Goal: Task Accomplishment & Management: Manage account settings

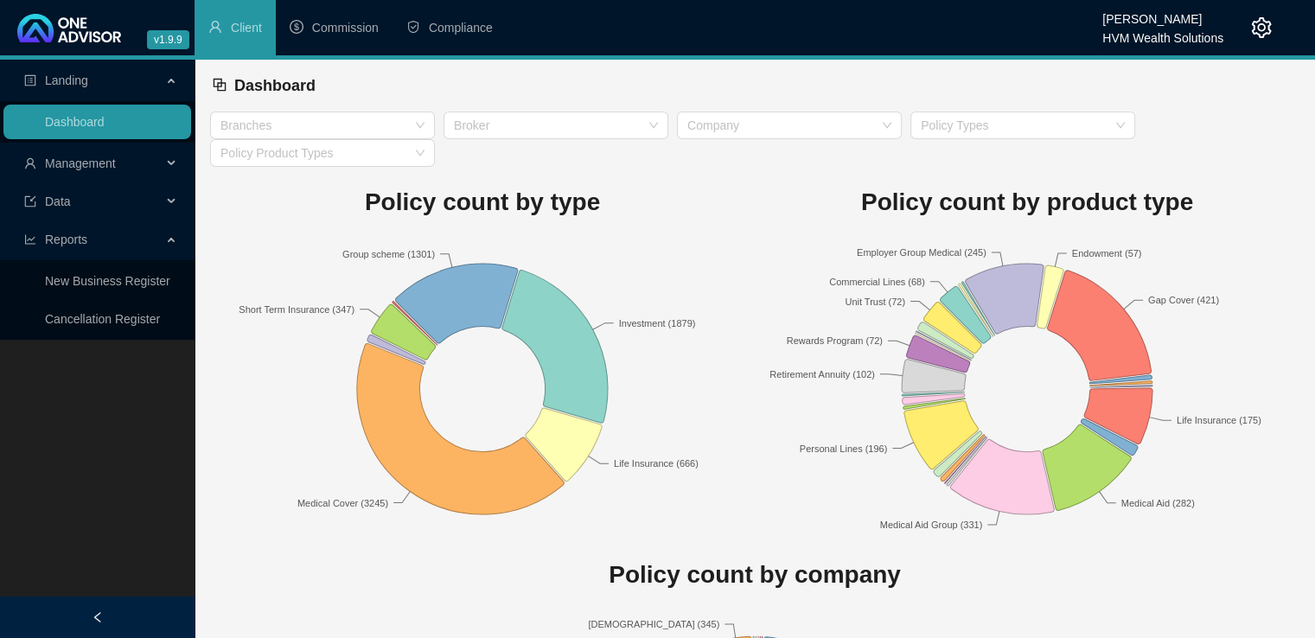
click at [1252, 21] on icon "setting" at bounding box center [1261, 27] width 21 height 21
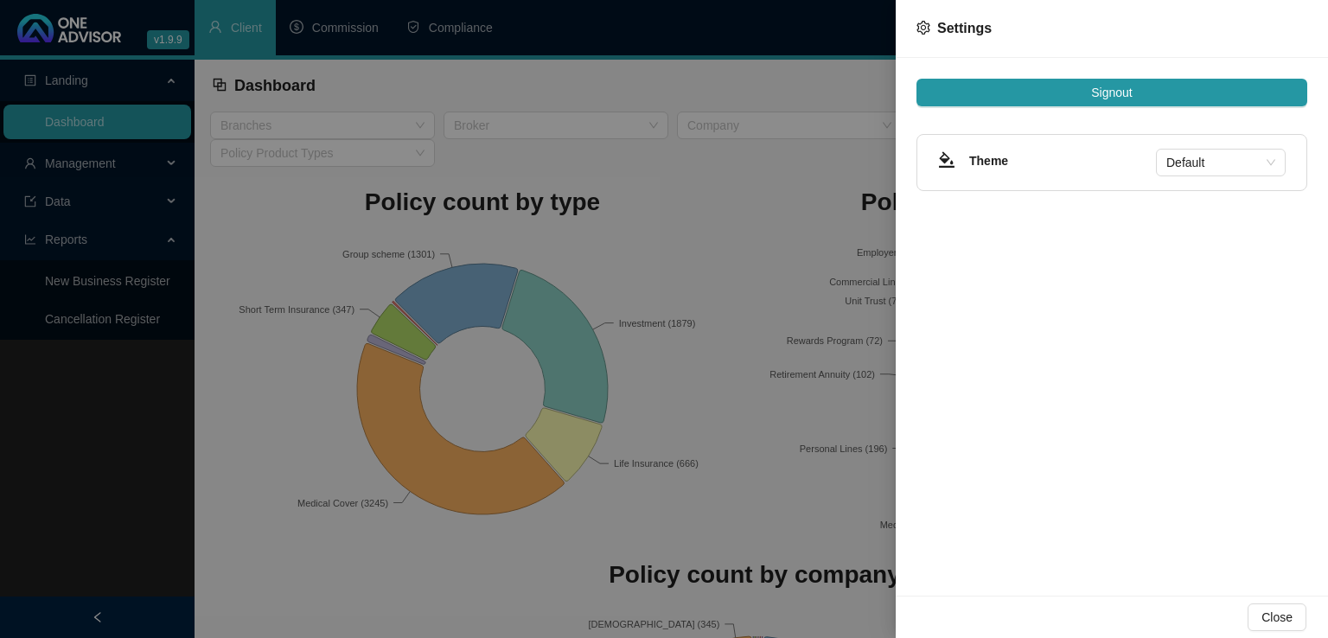
click at [778, 35] on div at bounding box center [664, 319] width 1328 height 638
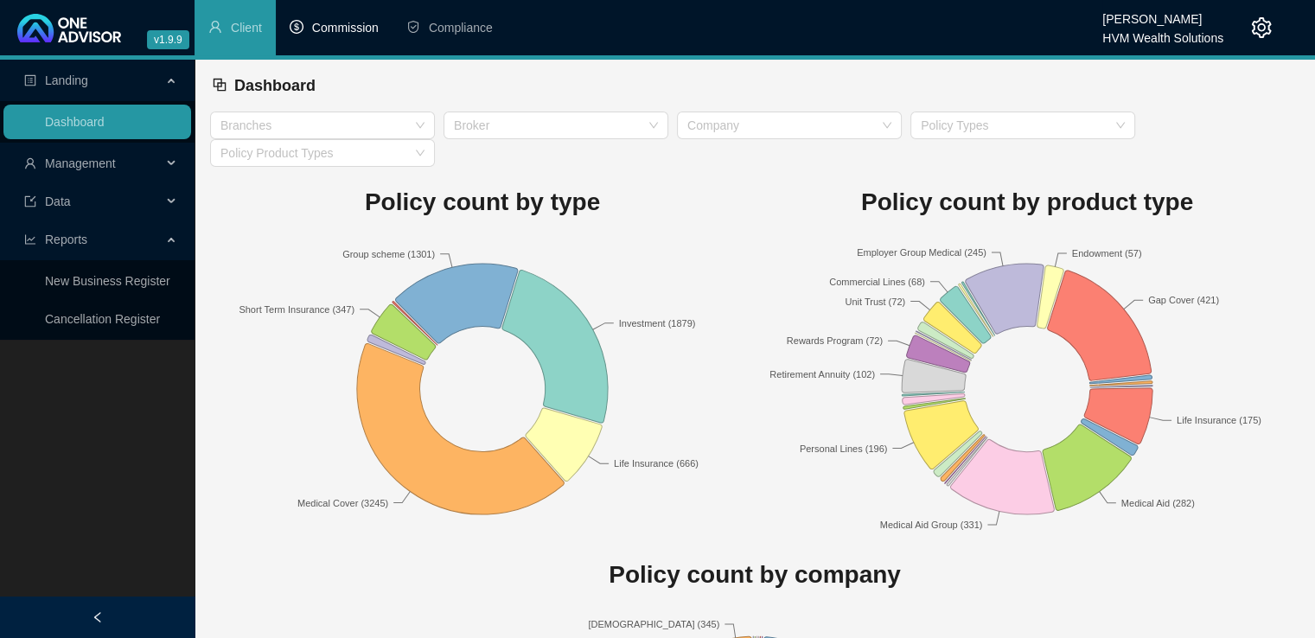
click at [353, 32] on span "Commission" at bounding box center [345, 28] width 67 height 14
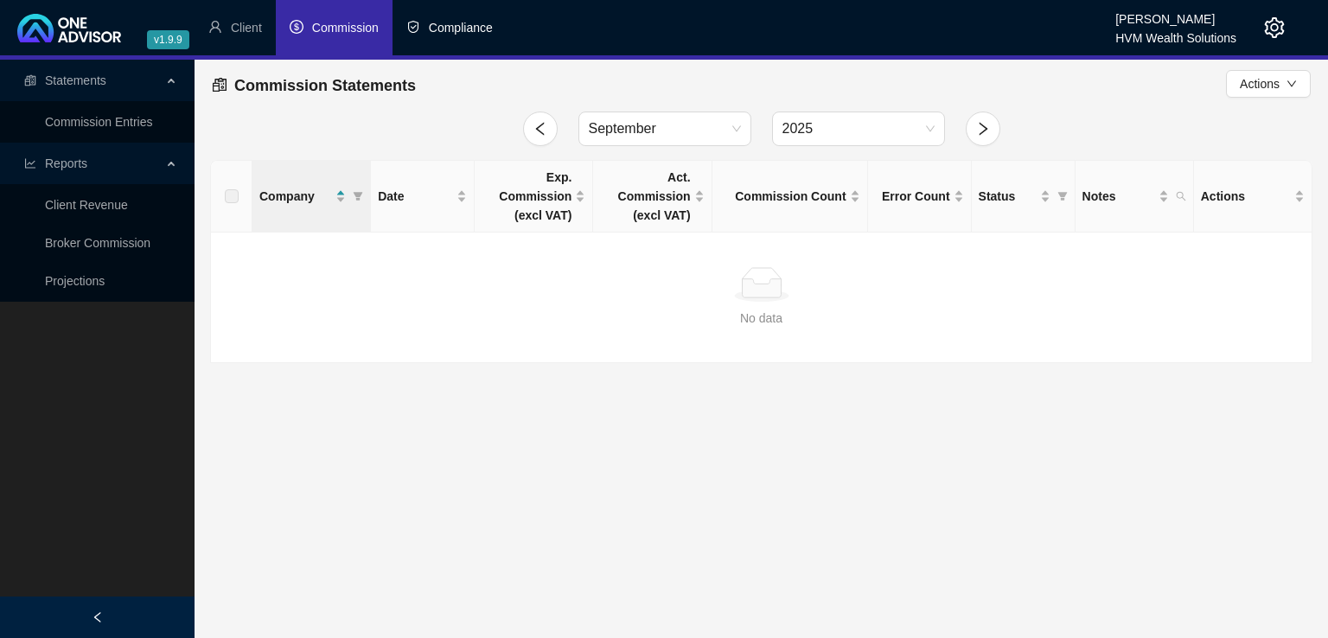
click at [457, 32] on span "Compliance" at bounding box center [461, 28] width 64 height 14
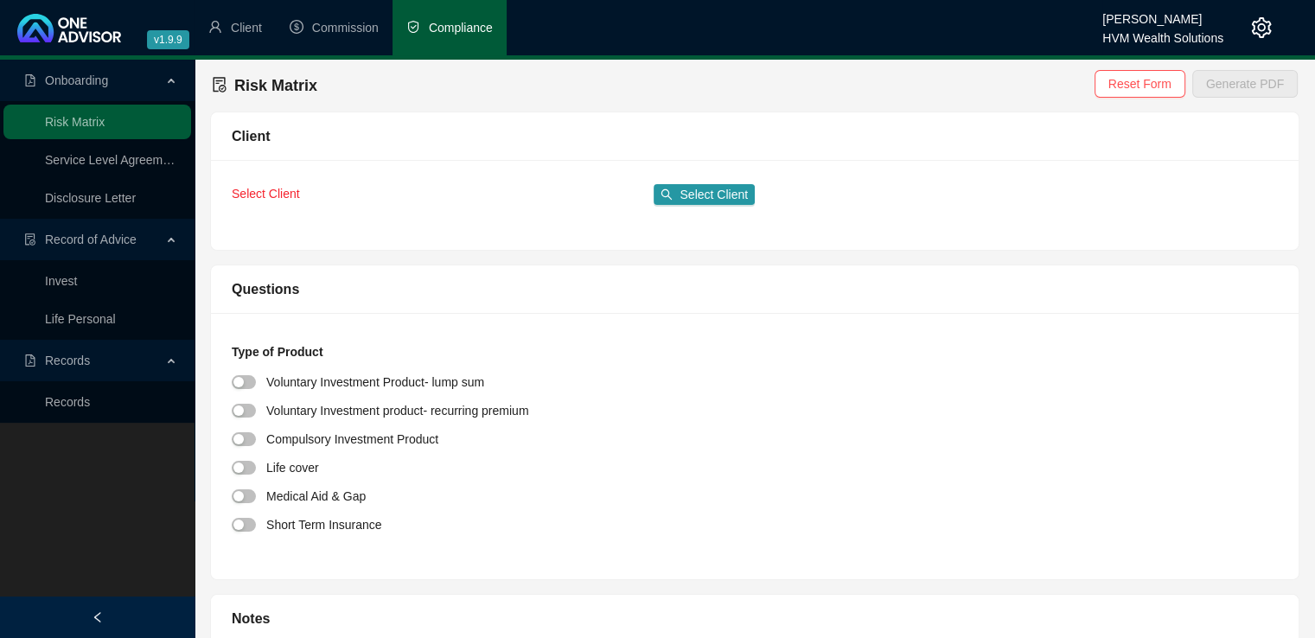
click at [1249, 31] on div at bounding box center [1247, 27] width 48 height 55
click at [1260, 22] on icon "setting" at bounding box center [1261, 27] width 21 height 21
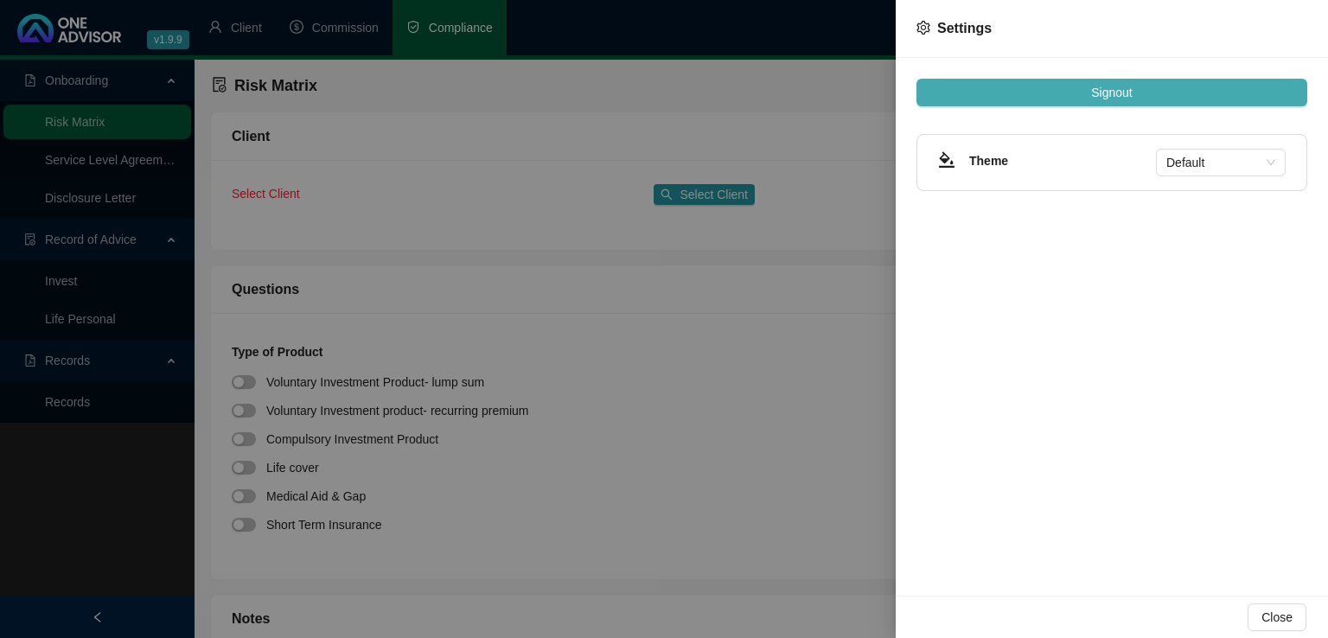
click at [1120, 92] on span "Signout" at bounding box center [1111, 92] width 41 height 19
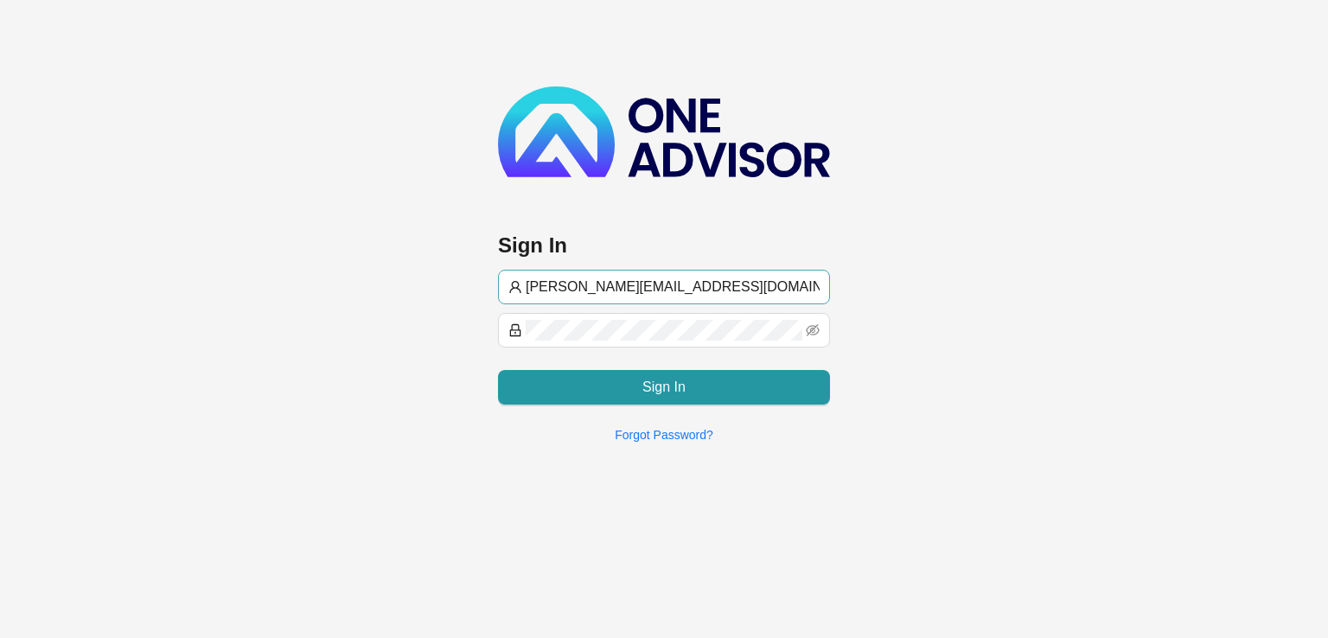
click at [756, 284] on input "[PERSON_NAME][EMAIL_ADDRESS][DOMAIN_NAME]" at bounding box center [673, 287] width 294 height 21
type input "[PERSON_NAME][EMAIL_ADDRESS][DOMAIN_NAME]"
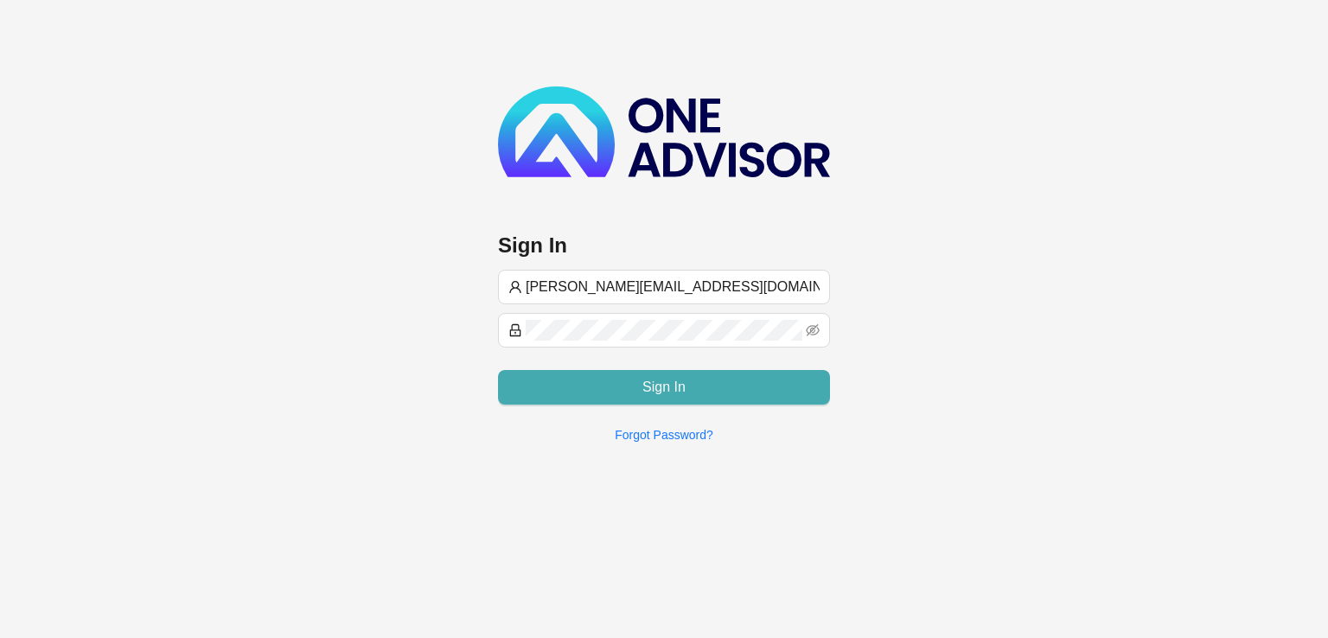
click at [635, 396] on button "Sign In" at bounding box center [664, 387] width 332 height 35
